Goal: Transaction & Acquisition: Purchase product/service

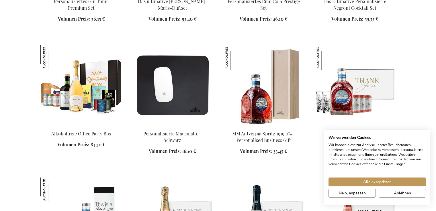
scroll to position [787, 0]
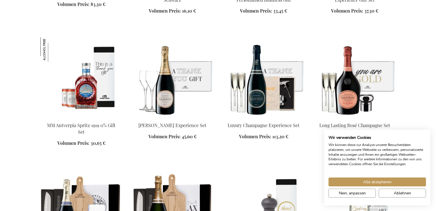
scroll to position [950, 0]
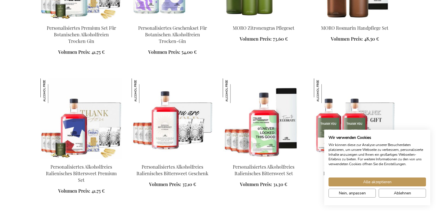
scroll to position [1174, 0]
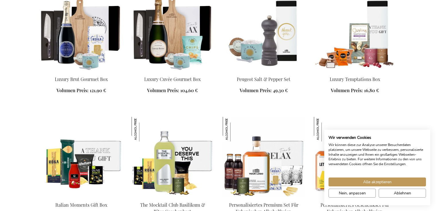
scroll to position [788, 0]
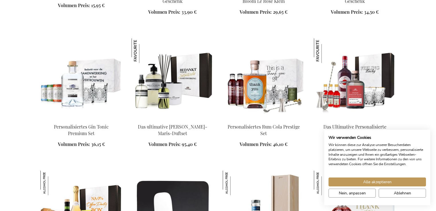
scroll to position [618, 0]
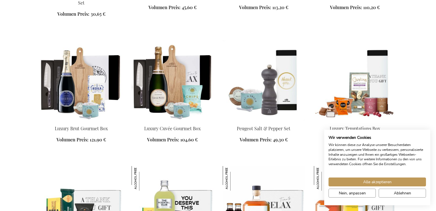
scroll to position [1039, 0]
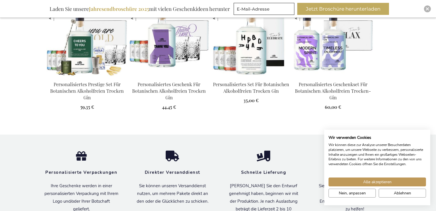
scroll to position [309, 0]
